Goal: Find specific page/section: Find specific page/section

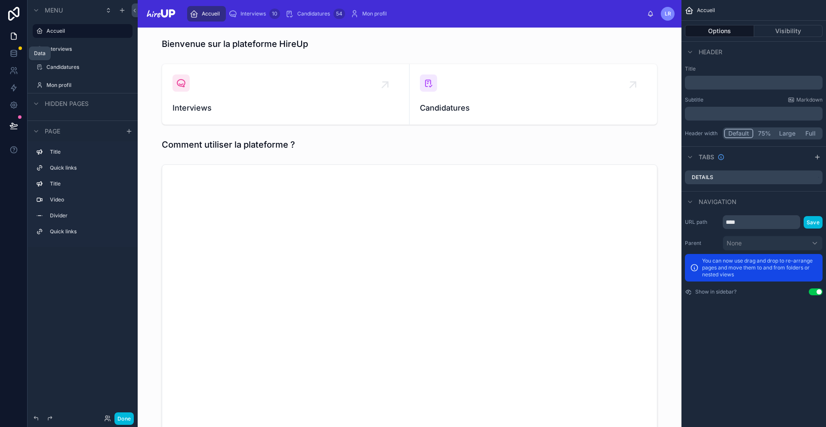
click at [11, 49] on icon at bounding box center [13, 53] width 9 height 9
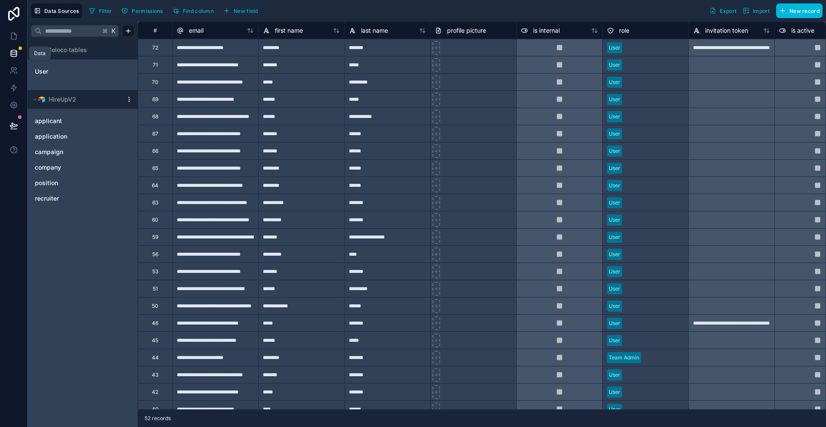
click at [11, 52] on icon at bounding box center [14, 52] width 6 height 3
click at [14, 53] on icon at bounding box center [13, 53] width 9 height 9
click at [12, 52] on icon at bounding box center [13, 53] width 9 height 9
